Goal: Navigation & Orientation: Go to known website

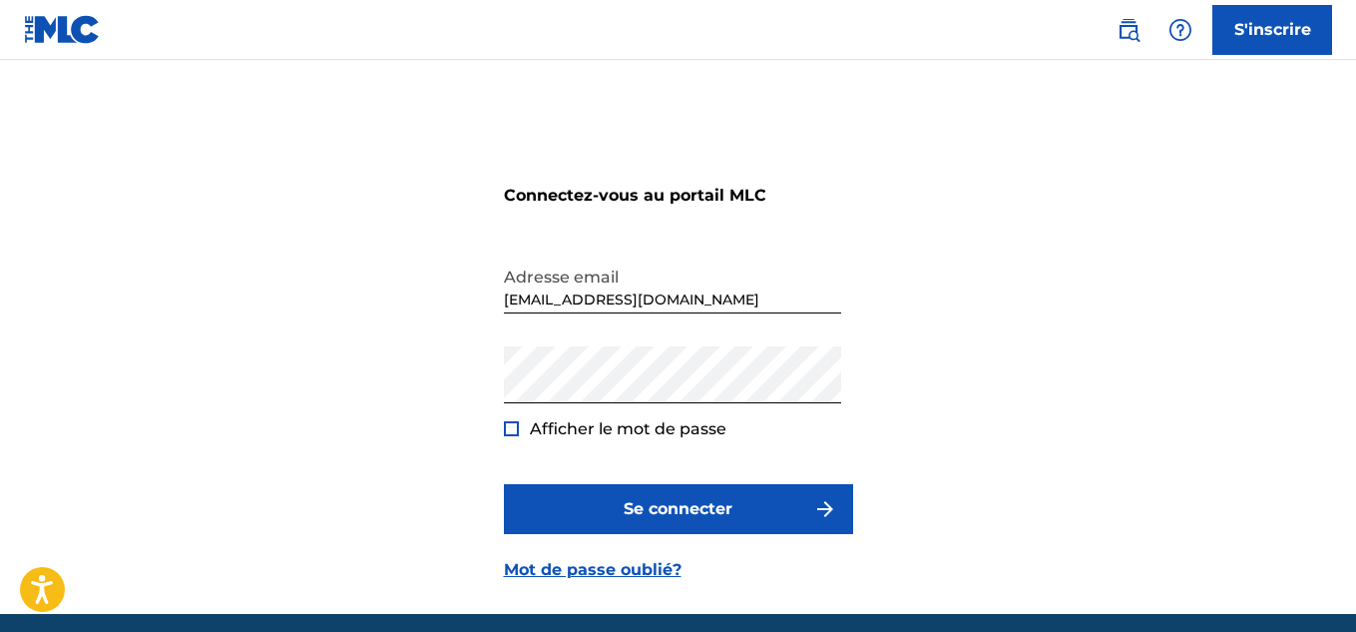
click at [601, 502] on button "Se connecter" at bounding box center [678, 509] width 349 height 50
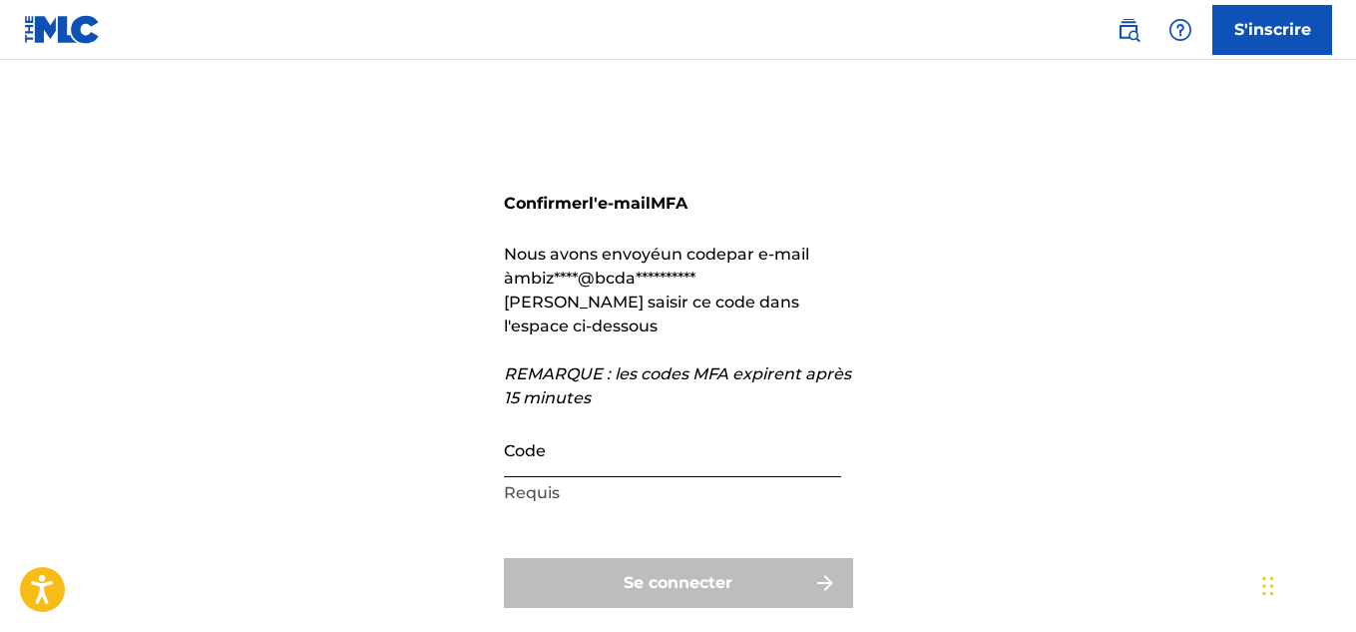
click at [528, 449] on input "Code" at bounding box center [672, 448] width 337 height 57
paste input "723739"
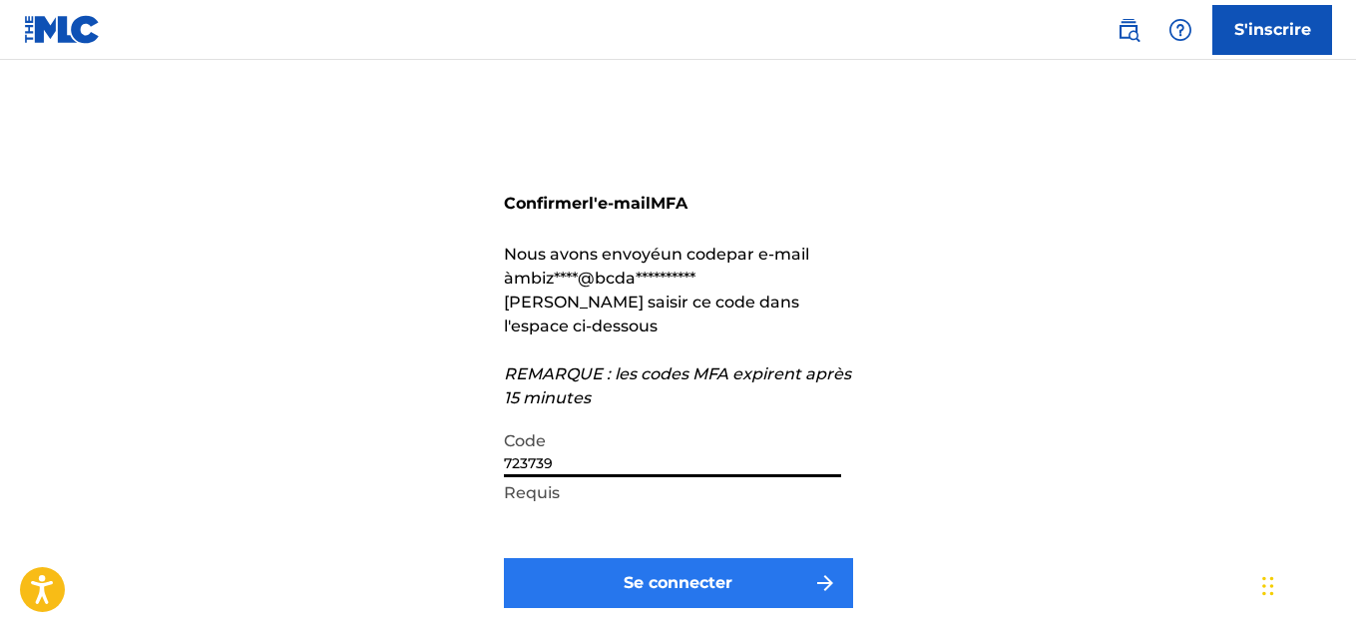
type input "723739"
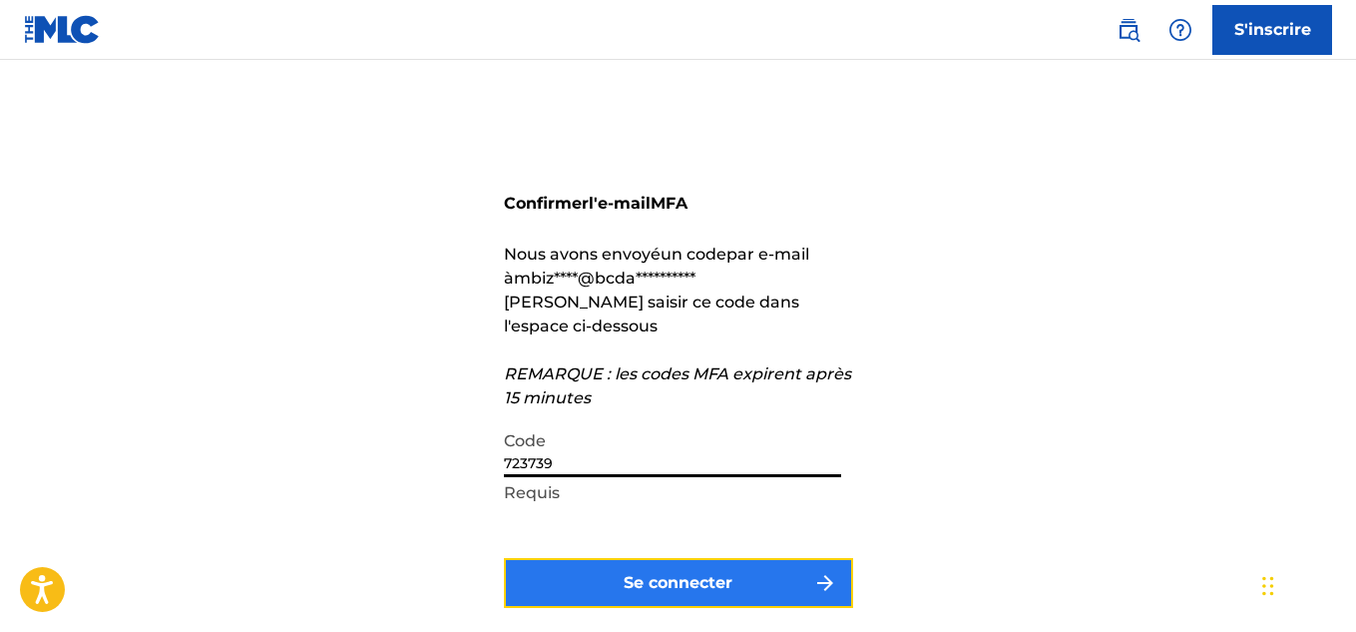
click at [564, 578] on button "Se connecter" at bounding box center [678, 583] width 349 height 50
